Goal: Communication & Community: Answer question/provide support

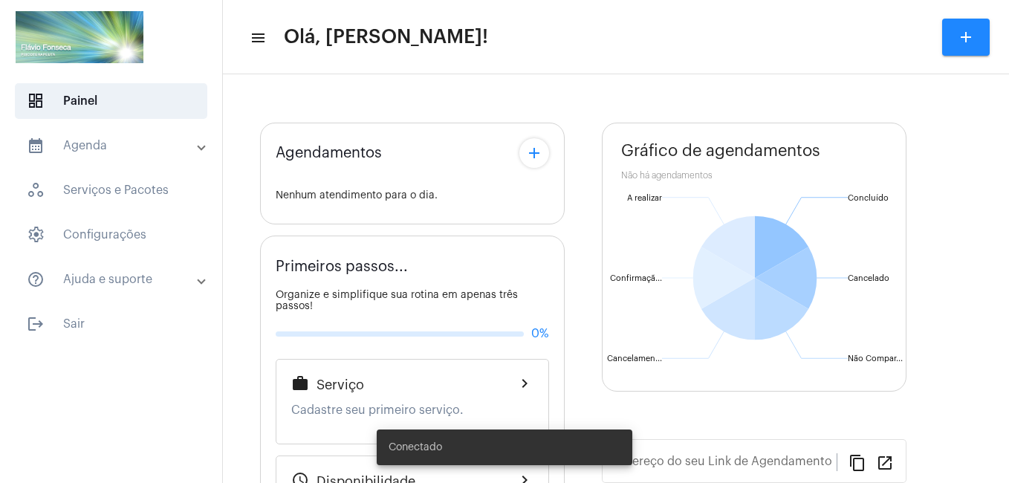
type input "[URL][DOMAIN_NAME]"
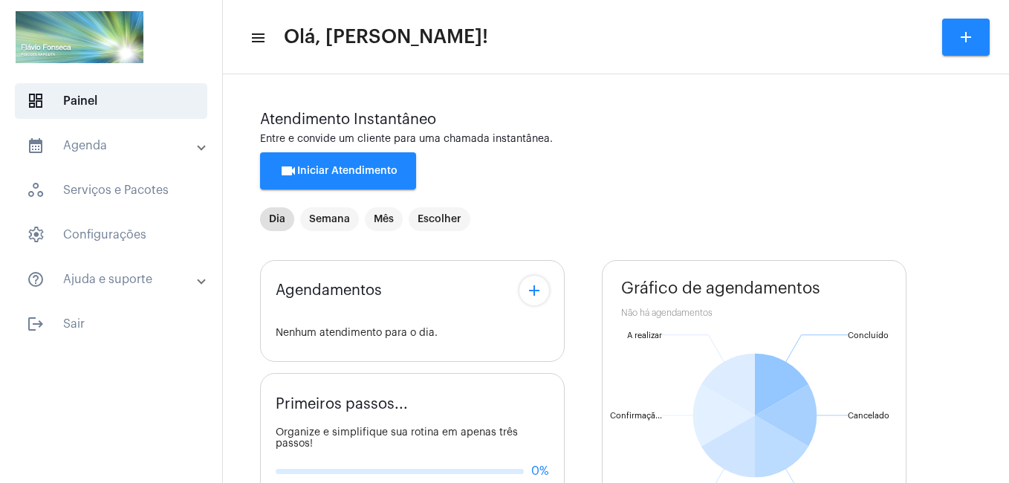
click at [384, 174] on span "videocam Iniciar Atendimento" at bounding box center [338, 171] width 118 height 10
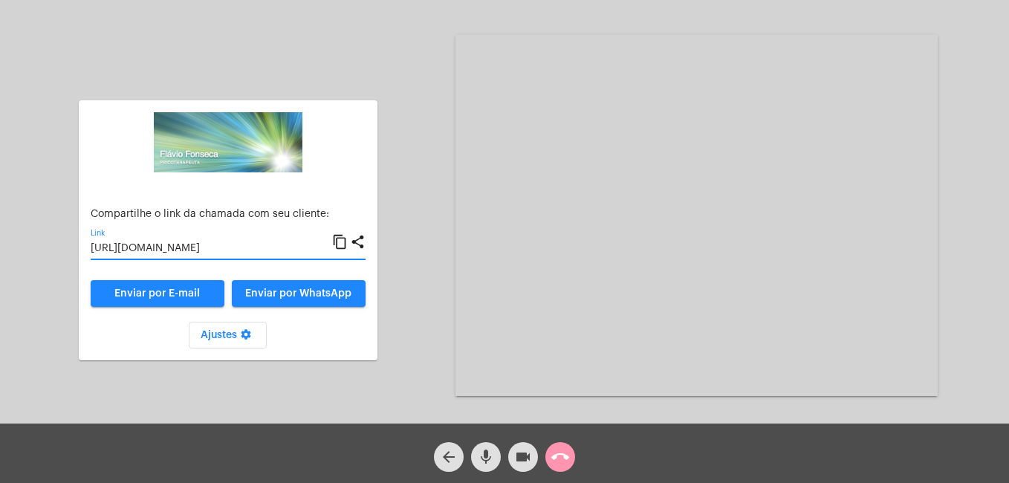
drag, startPoint x: 163, startPoint y: 248, endPoint x: 125, endPoint y: 244, distance: 38.1
click at [124, 244] on input "[URL][DOMAIN_NAME]" at bounding box center [212, 249] width 242 height 12
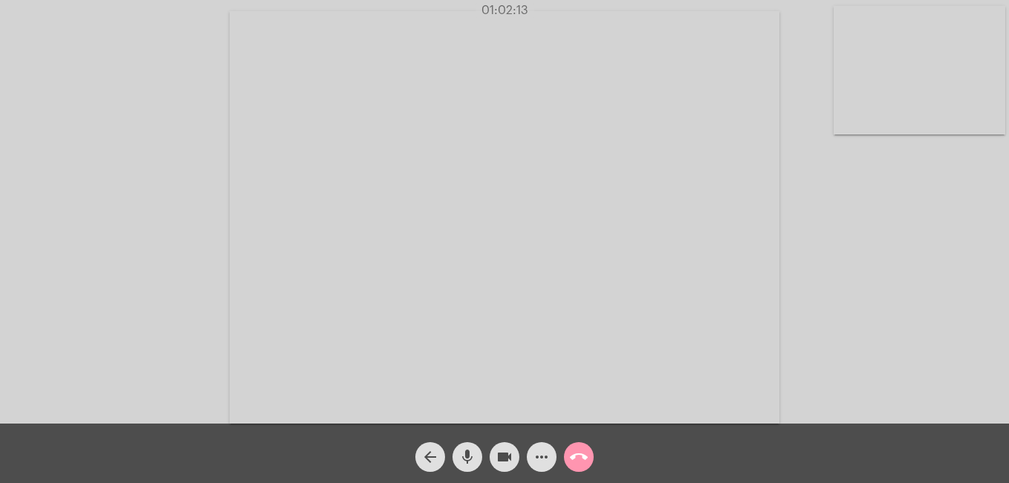
click at [582, 457] on mat-icon "call_end" at bounding box center [579, 457] width 18 height 18
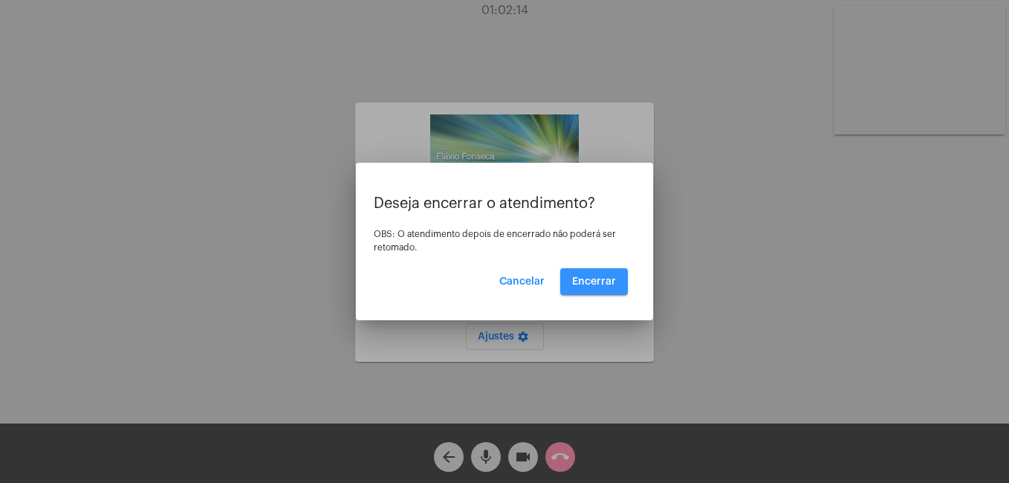
click at [582, 275] on button "Encerrar" at bounding box center [594, 281] width 68 height 27
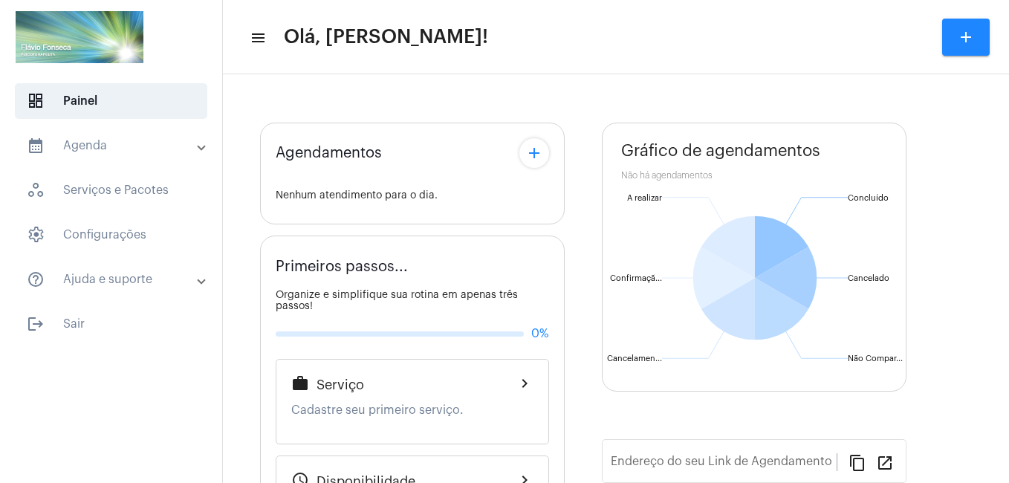
type input "[URL][DOMAIN_NAME]"
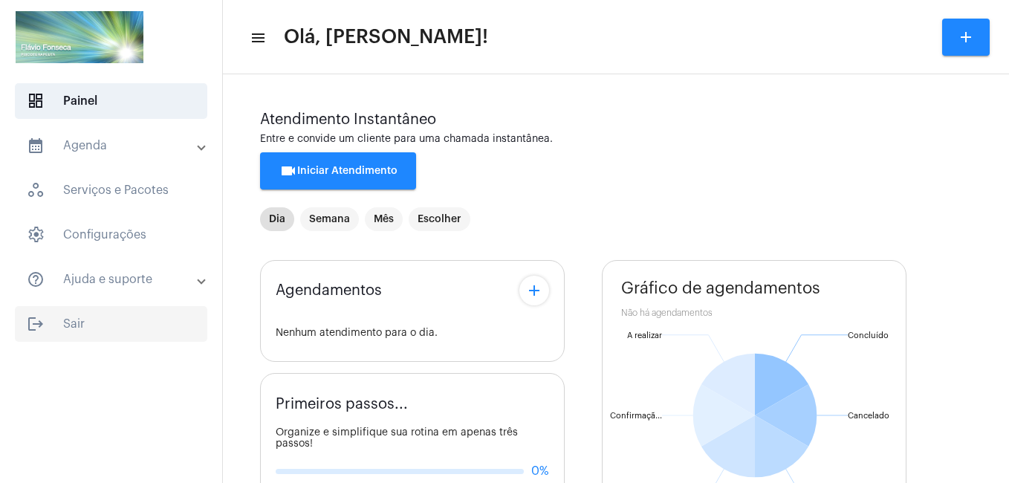
click at [66, 318] on span "logout Sair" at bounding box center [111, 324] width 192 height 36
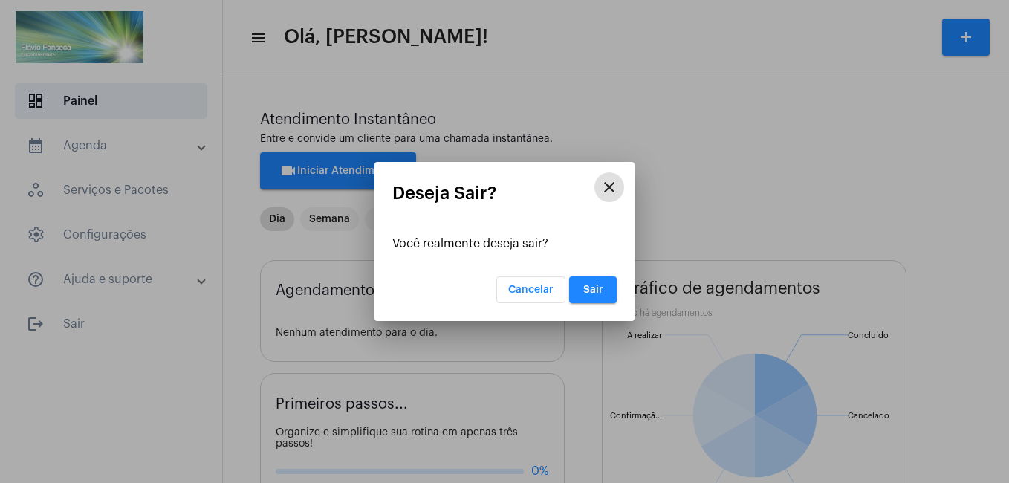
click at [586, 285] on span "Sair" at bounding box center [593, 290] width 20 height 10
